Goal: Task Accomplishment & Management: Manage account settings

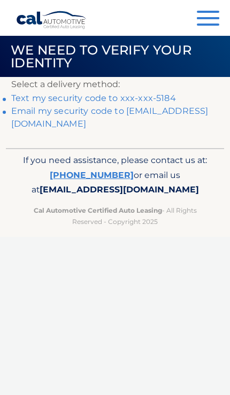
click at [201, 27] on button "Menu" at bounding box center [208, 20] width 22 height 18
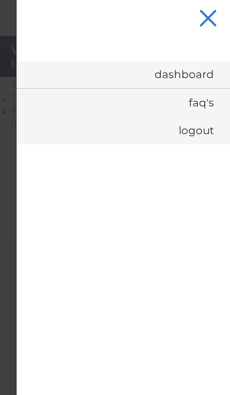
click at [192, 75] on link "Dashboard" at bounding box center [123, 74] width 213 height 27
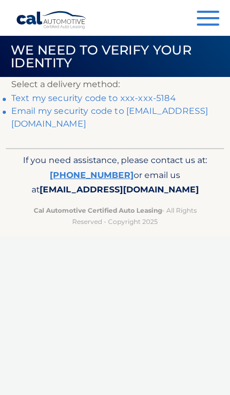
click at [152, 98] on link "Text my security code to xxx-xxx-5184" at bounding box center [93, 98] width 165 height 10
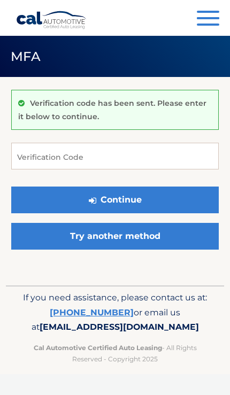
scroll to position [37, 0]
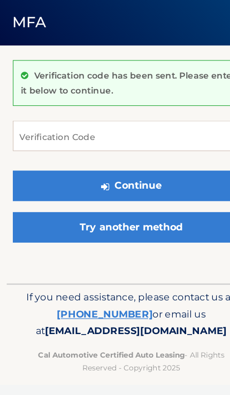
click at [120, 143] on input "Verification Code" at bounding box center [114, 156] width 207 height 27
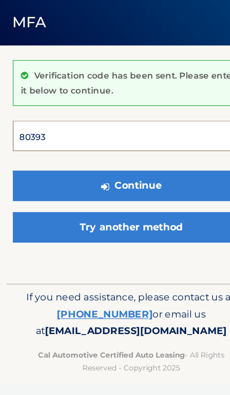
type input "803939"
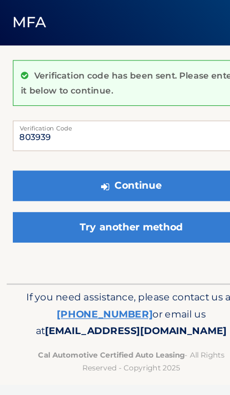
click at [115, 187] on button "Continue" at bounding box center [114, 200] width 207 height 27
click at [153, 187] on button "Continue" at bounding box center [114, 200] width 207 height 27
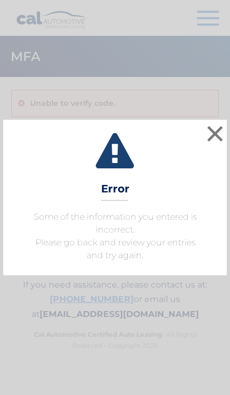
click at [211, 142] on button "×" at bounding box center [214, 133] width 21 height 21
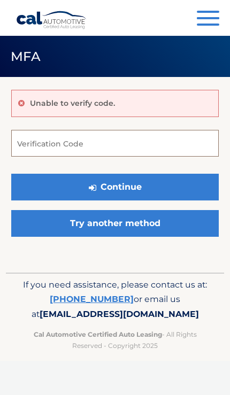
click at [176, 146] on input "Verification Code" at bounding box center [114, 143] width 207 height 27
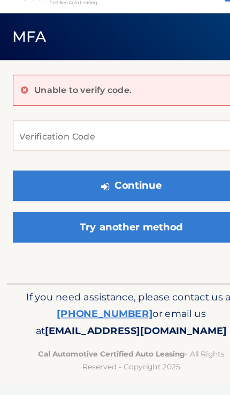
click at [156, 174] on button "Continue" at bounding box center [114, 187] width 207 height 27
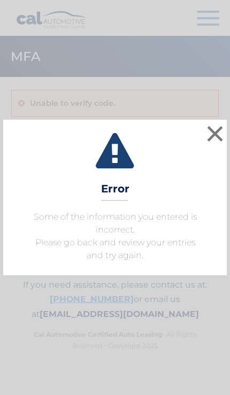
click at [224, 133] on button "×" at bounding box center [214, 133] width 21 height 21
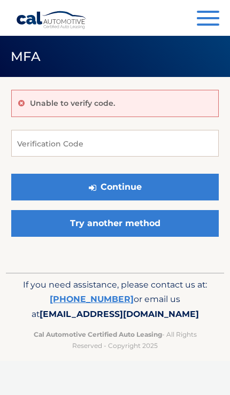
click at [214, 26] on button "Menu" at bounding box center [208, 20] width 22 height 18
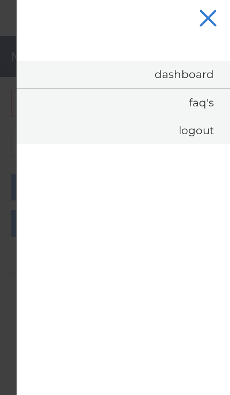
click at [201, 75] on link "Dashboard" at bounding box center [123, 74] width 213 height 27
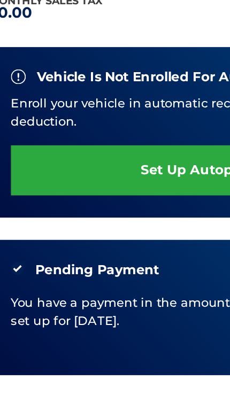
scroll to position [135, 0]
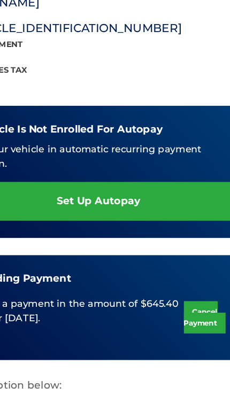
click at [179, 313] on link "Cancel Payment" at bounding box center [194, 325] width 31 height 24
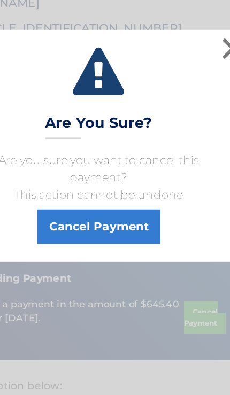
click at [102, 245] on button "Cancel Payment" at bounding box center [114, 258] width 91 height 26
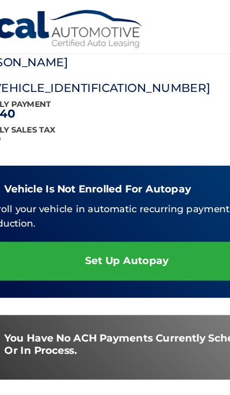
scroll to position [180, 0]
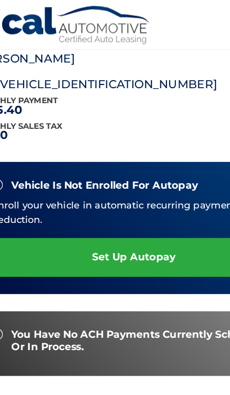
click at [135, 136] on div "vehicle is not enrolled for autopay Enroll your vehicle in automatic recurring …" at bounding box center [114, 172] width 237 height 98
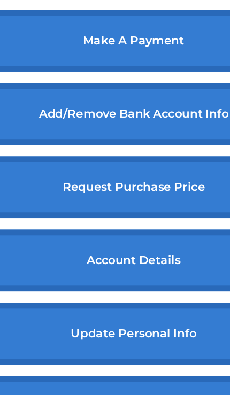
scroll to position [423, 0]
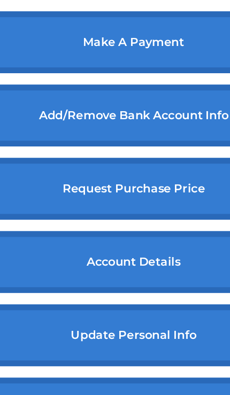
click at [143, 182] on link "request purchase price" at bounding box center [114, 205] width 237 height 46
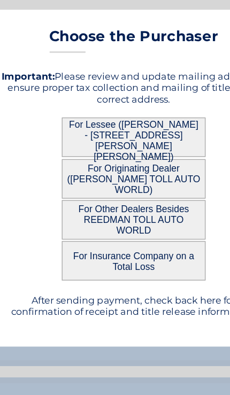
click at [140, 152] on button "For Lessee ([PERSON_NAME] - [STREET_ADDRESS][PERSON_NAME][PERSON_NAME])" at bounding box center [114, 166] width 107 height 29
click at [97, 152] on button "For Lessee ([PERSON_NAME] - [STREET_ADDRESS][PERSON_NAME][PERSON_NAME])" at bounding box center [114, 166] width 107 height 29
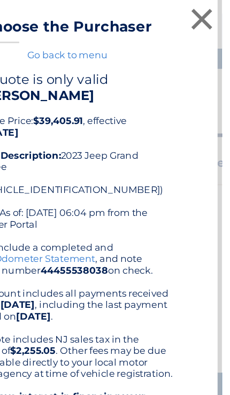
scroll to position [0, 0]
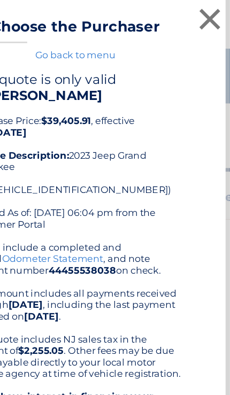
click at [204, 21] on button "×" at bounding box center [214, 13] width 21 height 21
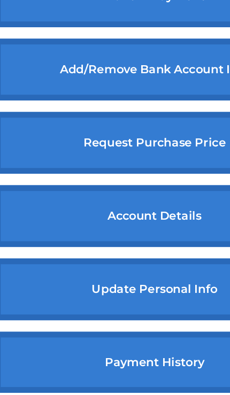
scroll to position [477, 0]
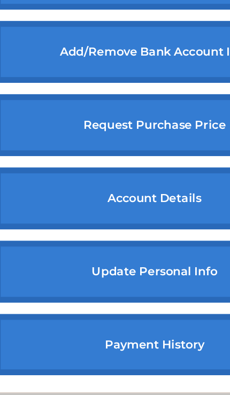
click at [138, 183] on link "account details" at bounding box center [114, 206] width 237 height 46
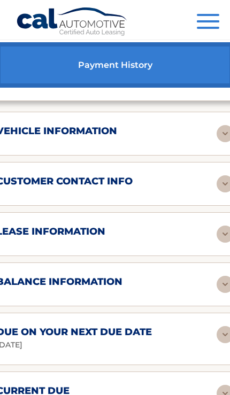
scroll to position [718, 0]
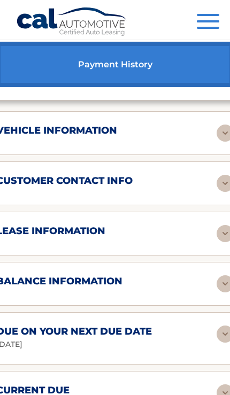
click at [182, 285] on div "balance information" at bounding box center [106, 281] width 220 height 12
